Goal: Information Seeking & Learning: Learn about a topic

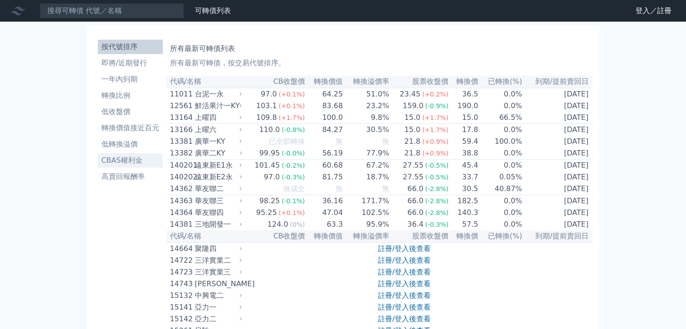
click at [133, 156] on li "CBAS權利金" at bounding box center [130, 160] width 65 height 11
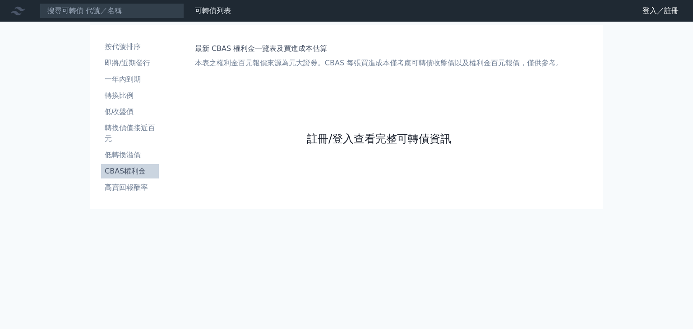
click at [341, 133] on link "註冊/登入查看完整可轉債資訊" at bounding box center [379, 139] width 144 height 14
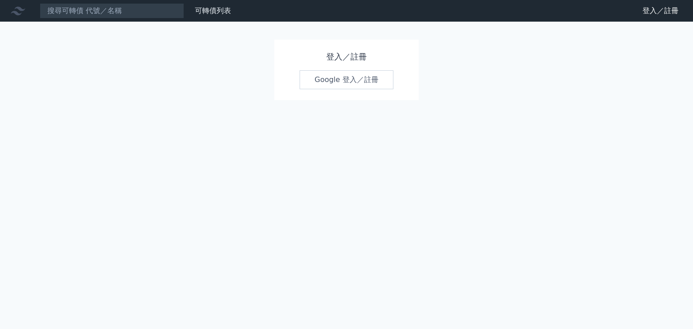
click at [349, 78] on link "Google 登入／註冊" at bounding box center [347, 79] width 94 height 19
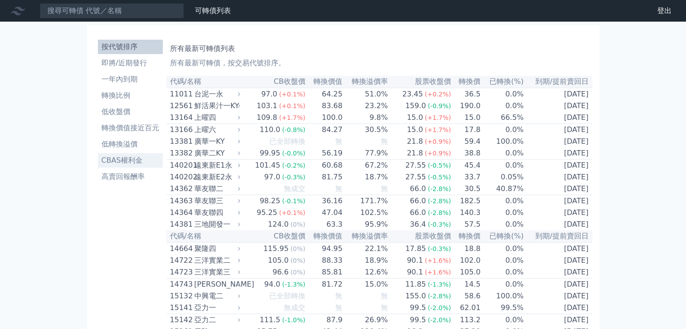
click at [139, 159] on li "CBAS權利金" at bounding box center [130, 160] width 65 height 11
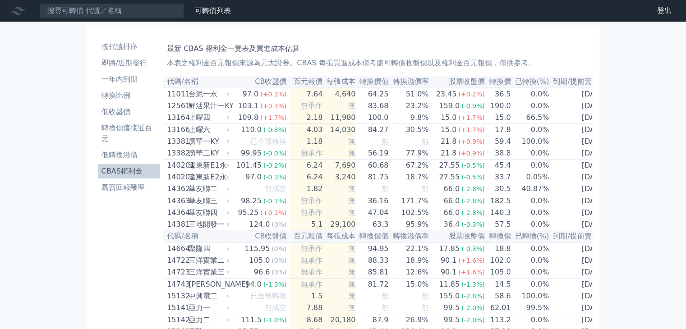
click at [570, 81] on th "到期/提前賣回日" at bounding box center [580, 82] width 60 height 12
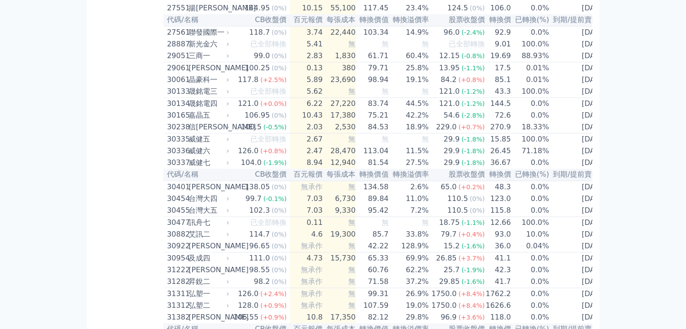
scroll to position [1173, 0]
